Goal: Use online tool/utility: Utilize a website feature to perform a specific function

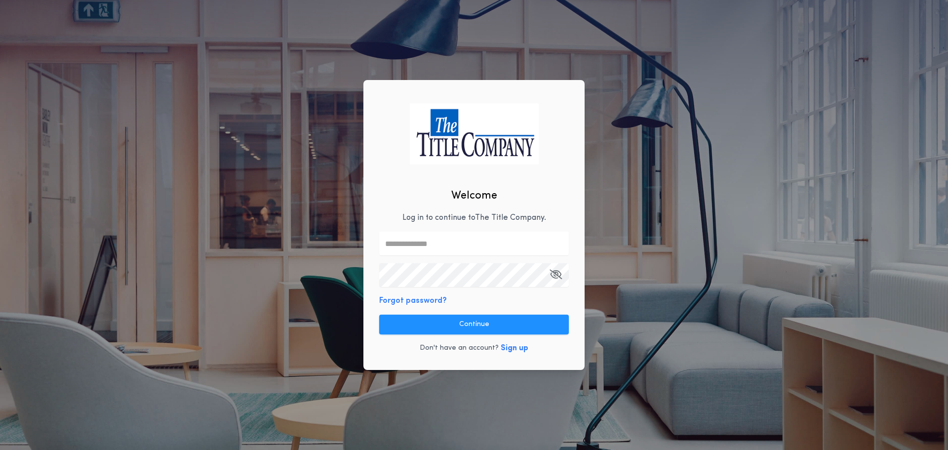
click at [429, 208] on div "Welcome Log in to continue to The Title Company . Forgot password? Continue Don…" at bounding box center [474, 225] width 221 height 290
click at [414, 247] on input "text" at bounding box center [474, 244] width 190 height 24
type input "**********"
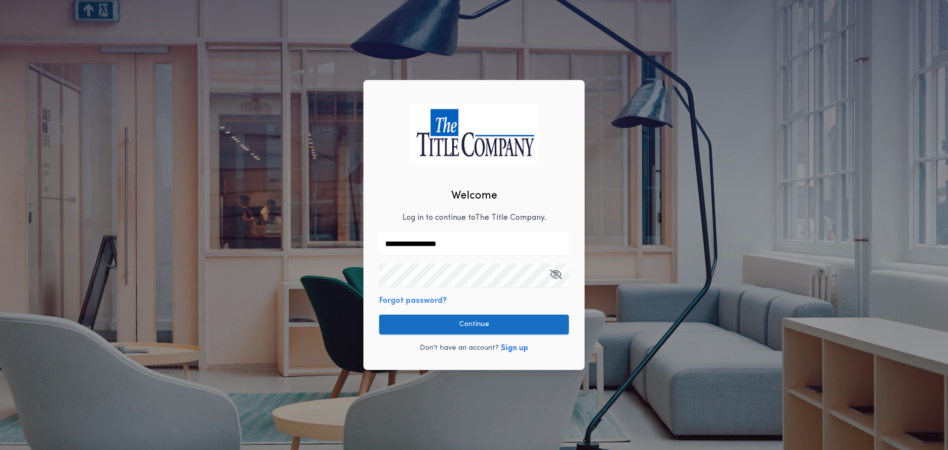
click at [454, 324] on button "Continue" at bounding box center [474, 325] width 190 height 20
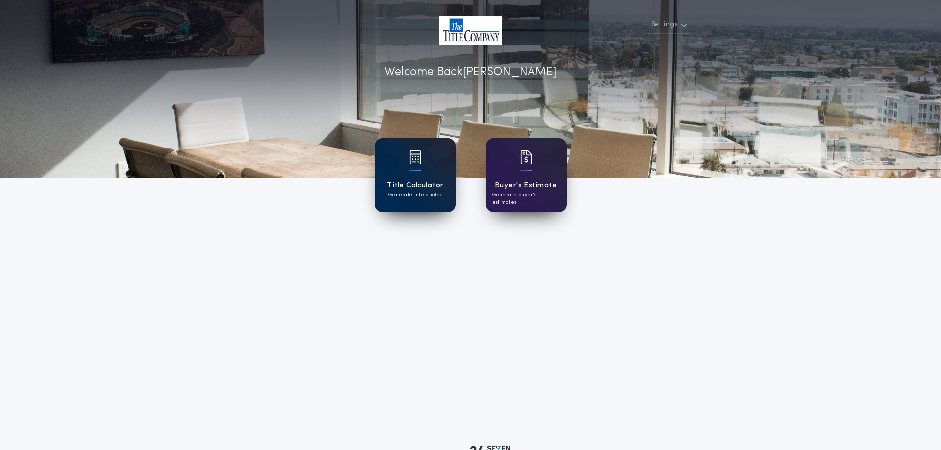
click at [411, 175] on div at bounding box center [415, 164] width 12 height 28
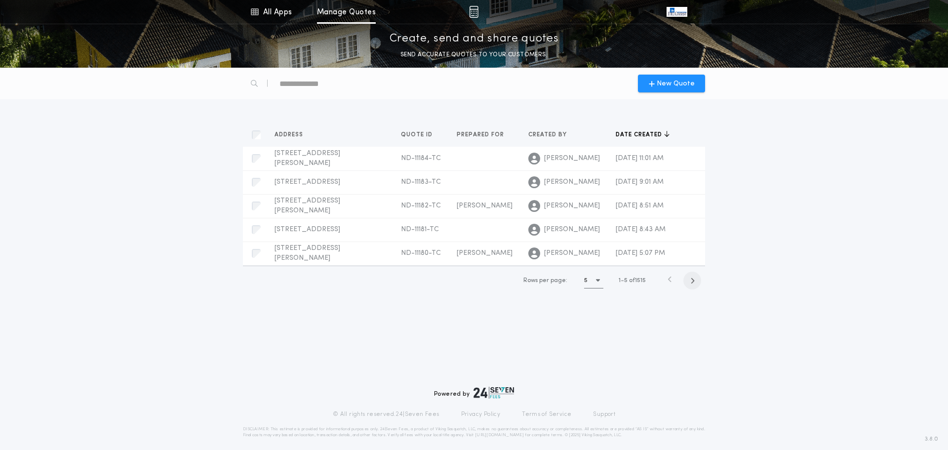
click at [695, 280] on span "button" at bounding box center [693, 281] width 18 height 18
click at [695, 280] on span "button" at bounding box center [694, 281] width 18 height 18
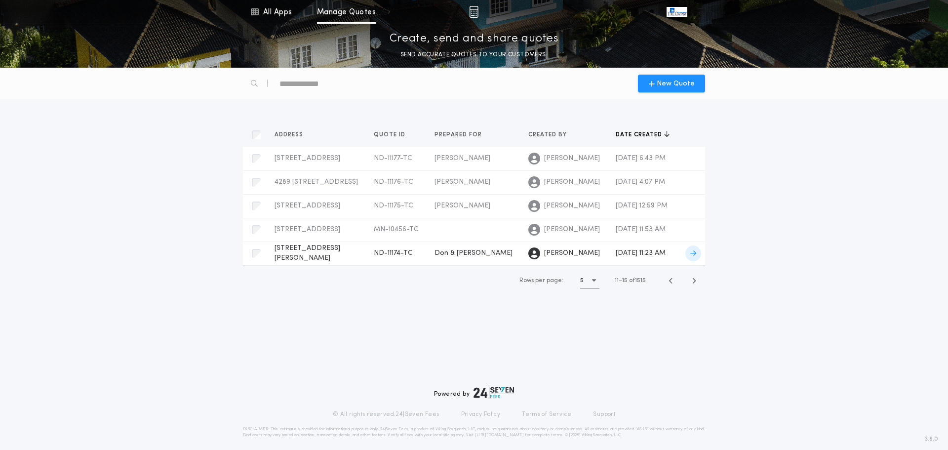
click at [465, 254] on span "Don & [PERSON_NAME]" at bounding box center [474, 252] width 78 height 7
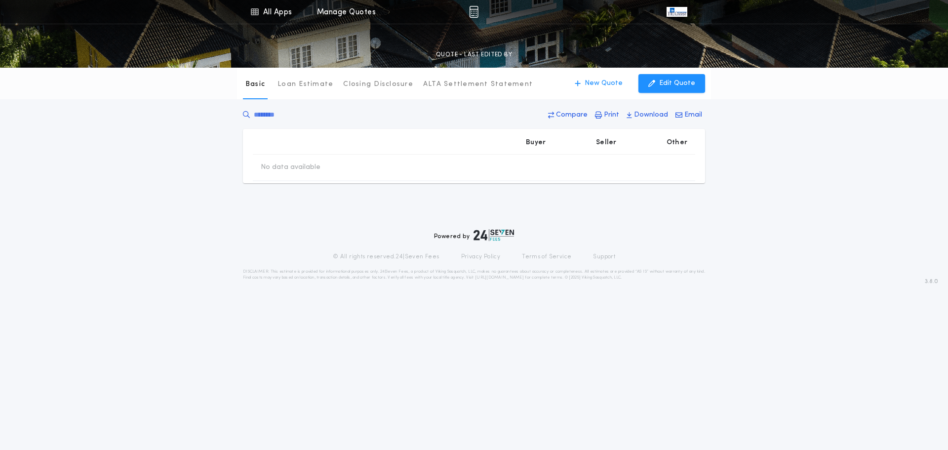
type input "********"
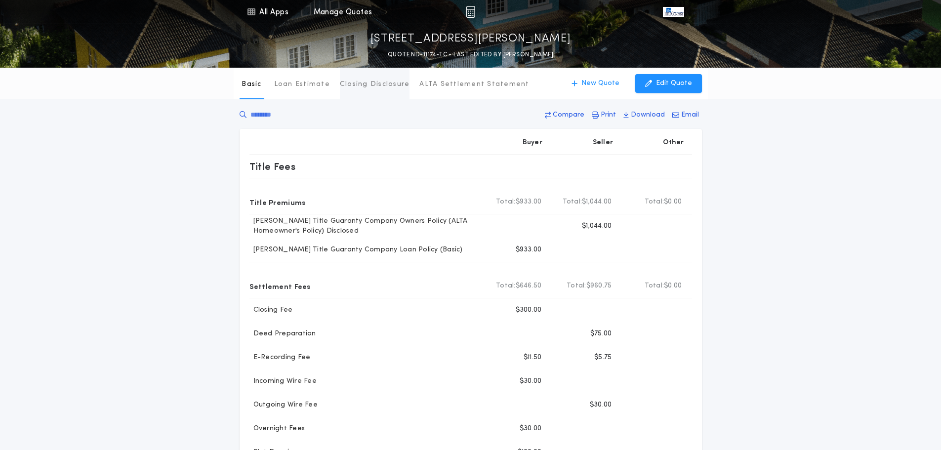
click at [388, 82] on p "Closing Disclosure" at bounding box center [375, 85] width 70 height 10
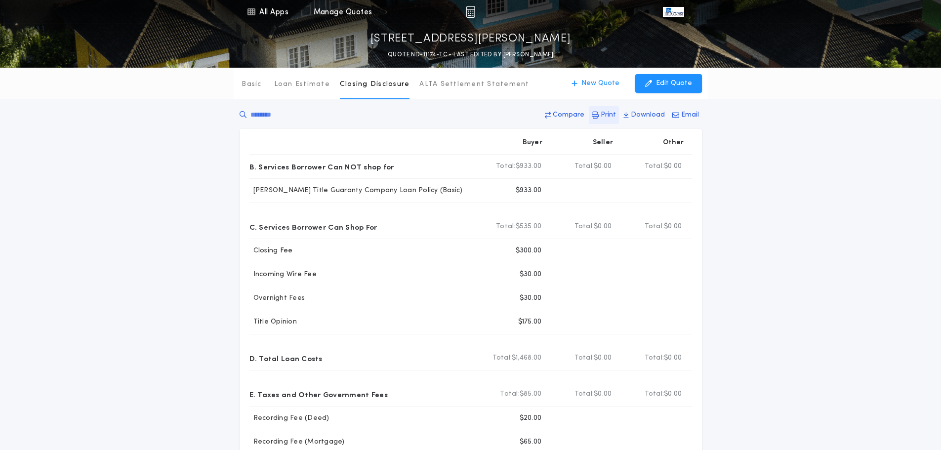
click at [614, 116] on p "Print" at bounding box center [608, 115] width 15 height 10
click at [666, 82] on p "Edit Quote" at bounding box center [674, 84] width 36 height 10
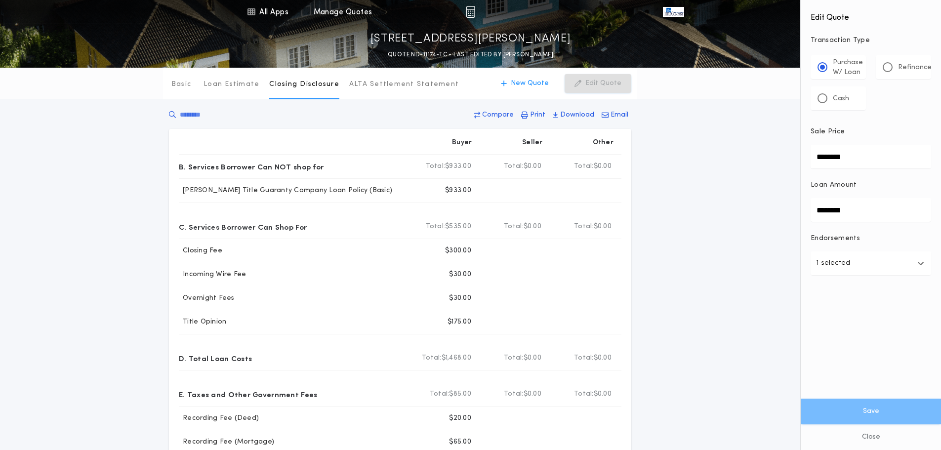
click at [891, 72] on div "Refinance" at bounding box center [907, 67] width 49 height 10
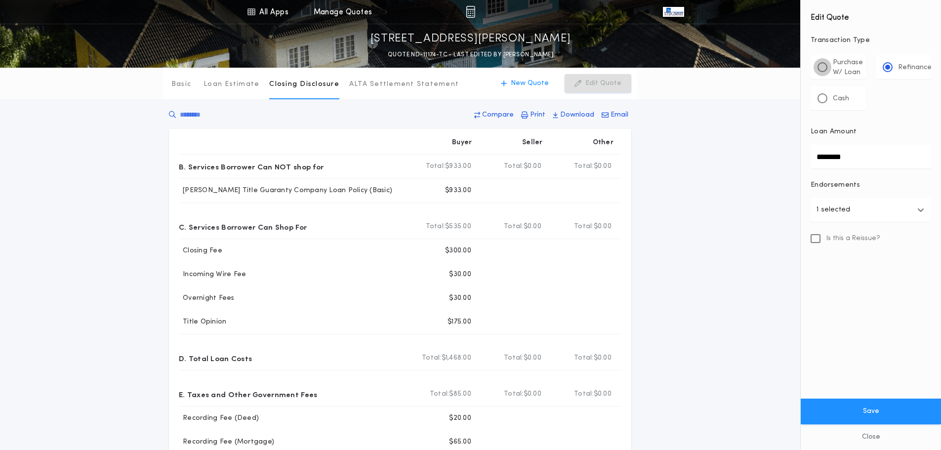
click at [823, 70] on div at bounding box center [822, 67] width 10 height 10
click at [920, 266] on icon "button" at bounding box center [920, 263] width 7 height 8
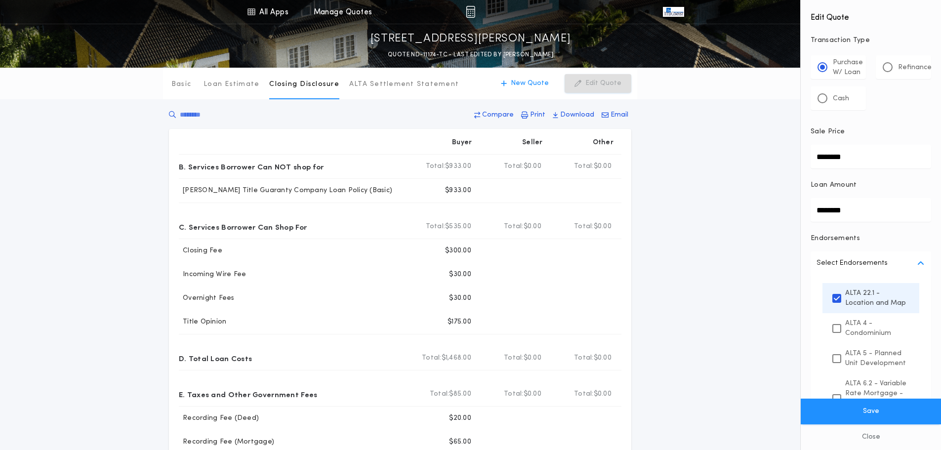
click at [920, 266] on button "Select Endorsements" at bounding box center [870, 263] width 121 height 24
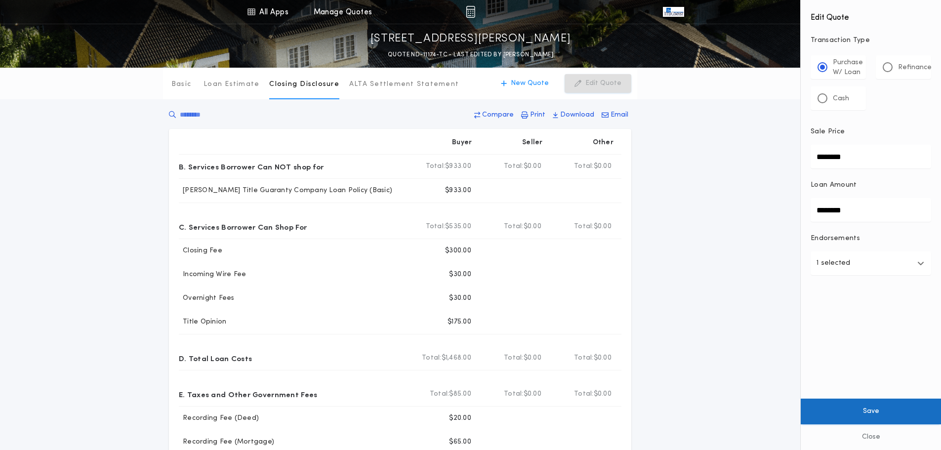
click at [875, 410] on button "Save" at bounding box center [871, 412] width 140 height 26
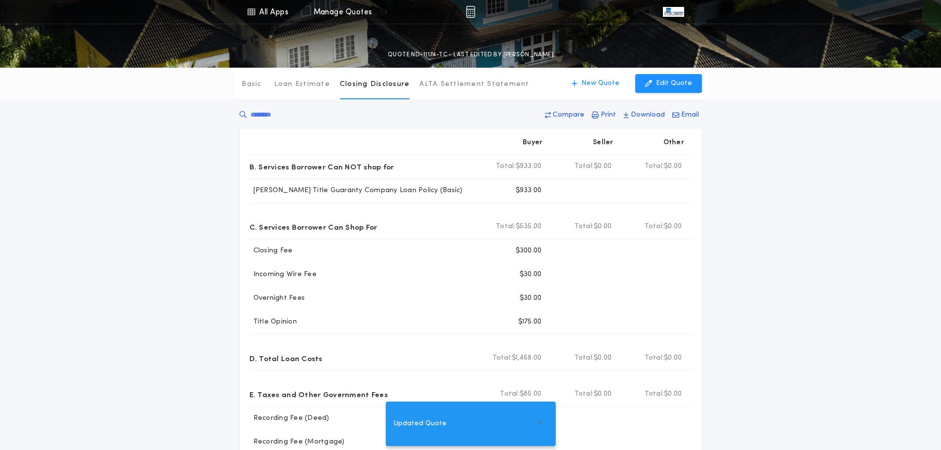
type input "********"
click at [603, 112] on button "Print" at bounding box center [604, 115] width 30 height 18
